Goal: Entertainment & Leisure: Consume media (video, audio)

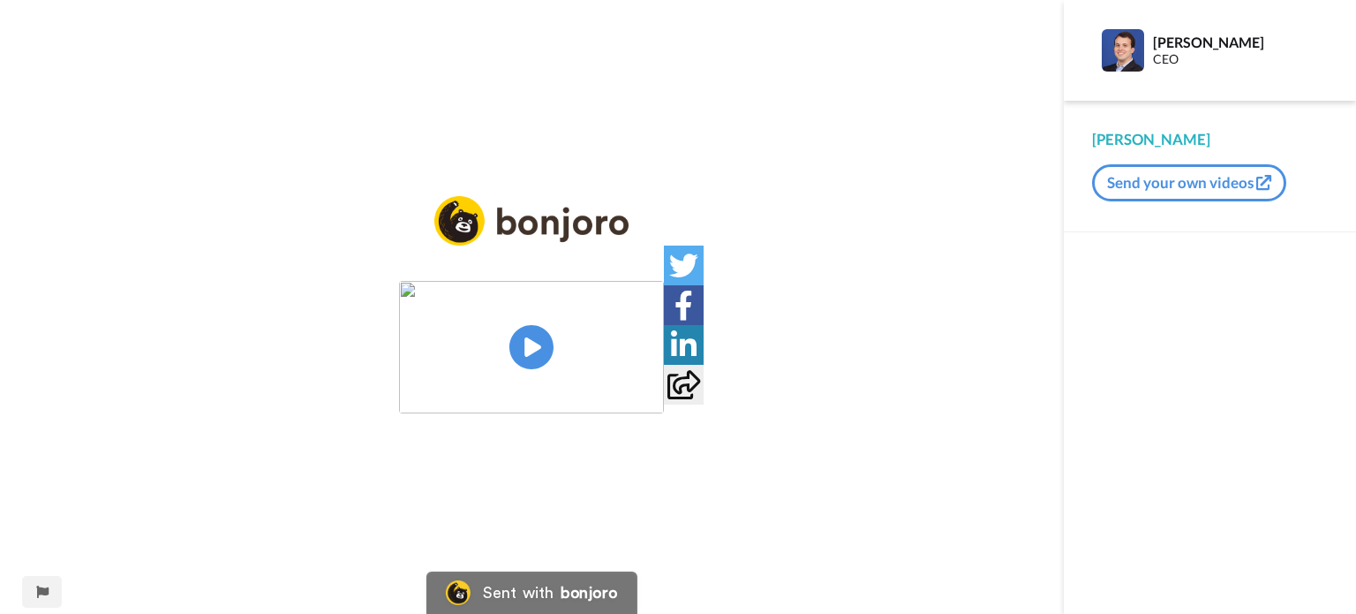
click at [531, 355] on img at bounding box center [531, 347] width 265 height 132
click at [554, 332] on icon "Play/Pause" at bounding box center [532, 347] width 47 height 84
click at [544, 349] on icon at bounding box center [532, 347] width 47 height 47
click at [685, 383] on icon at bounding box center [683, 384] width 33 height 29
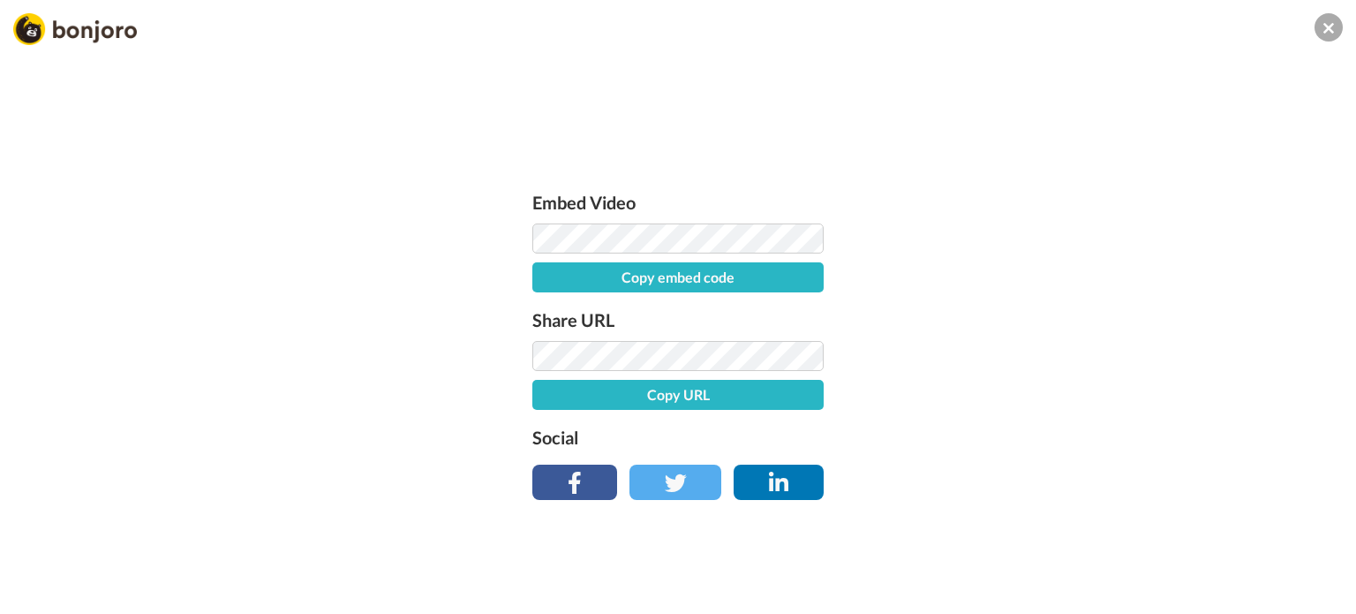
click at [703, 394] on button "Copy URL" at bounding box center [677, 395] width 291 height 30
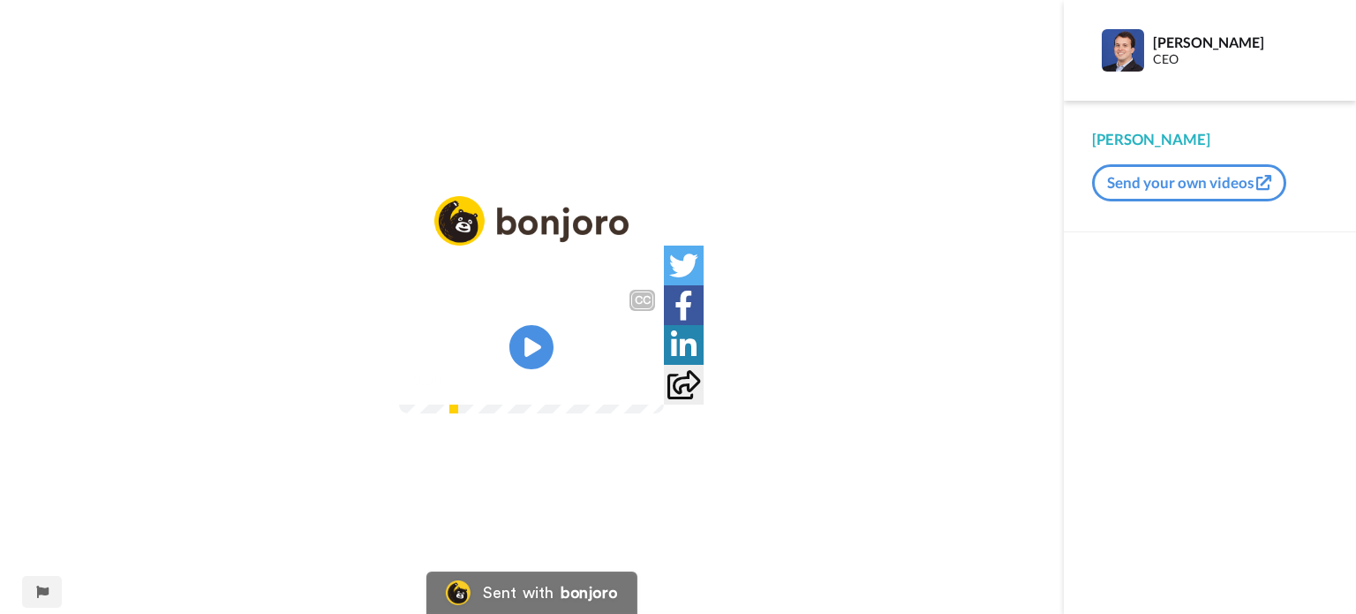
click at [611, 367] on video at bounding box center [531, 347] width 265 height 132
drag, startPoint x: 819, startPoint y: 504, endPoint x: 822, endPoint y: 609, distance: 105.1
click at [648, 388] on img at bounding box center [639, 380] width 18 height 18
